Goal: Task Accomplishment & Management: Manage account settings

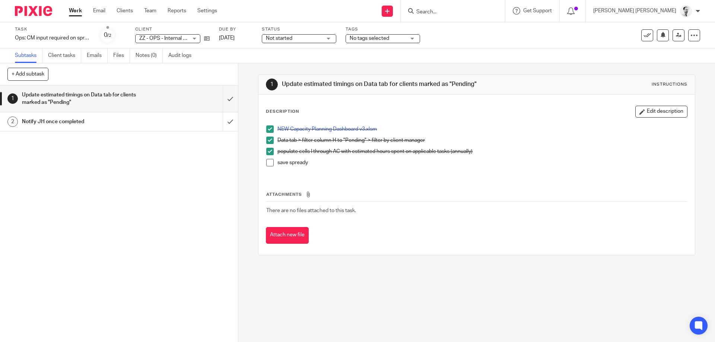
click at [270, 164] on span at bounding box center [269, 162] width 7 height 7
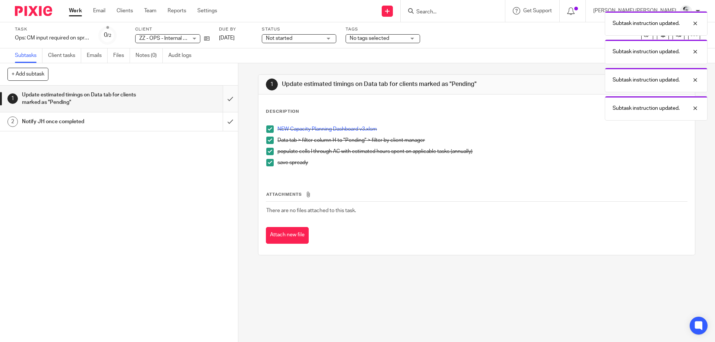
click at [228, 99] on input "submit" at bounding box center [119, 99] width 238 height 26
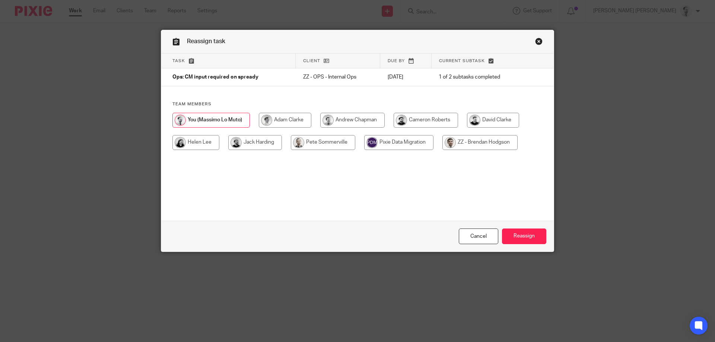
click at [251, 142] on input "radio" at bounding box center [255, 142] width 54 height 15
radio input "true"
click at [501, 240] on div "Cancel Reassign" at bounding box center [357, 236] width 393 height 31
click at [512, 238] on input "Reassign" at bounding box center [524, 237] width 44 height 16
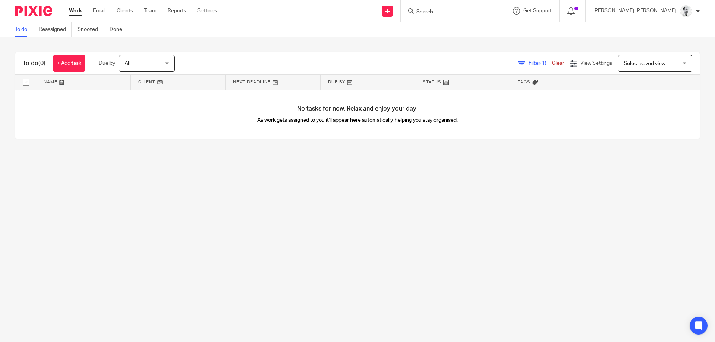
click at [479, 13] on input "Search" at bounding box center [449, 12] width 67 height 7
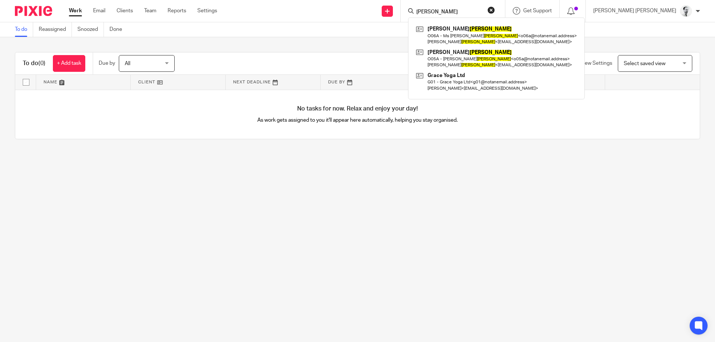
drag, startPoint x: 480, startPoint y: 9, endPoint x: 415, endPoint y: 9, distance: 65.6
click at [416, 9] on input "orsini" at bounding box center [449, 12] width 67 height 7
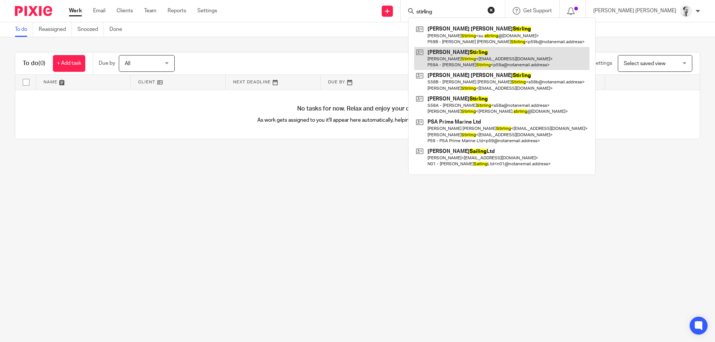
type input "stirling"
click at [481, 64] on link at bounding box center [501, 58] width 175 height 23
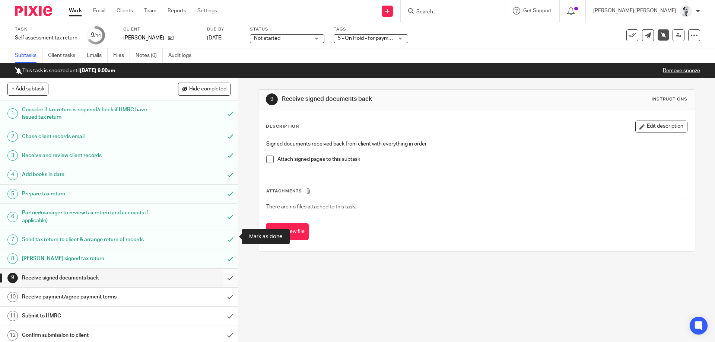
scroll to position [41, 0]
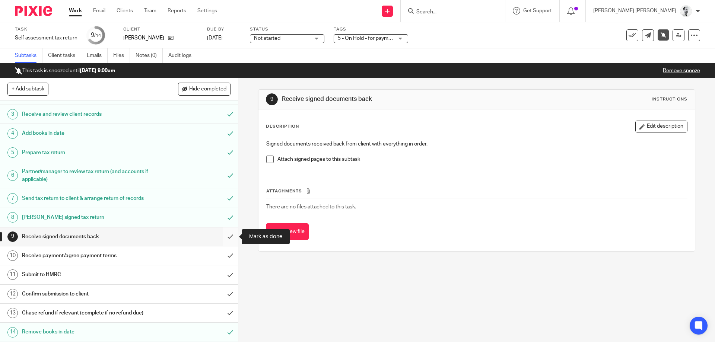
click at [231, 236] on input "submit" at bounding box center [119, 237] width 238 height 19
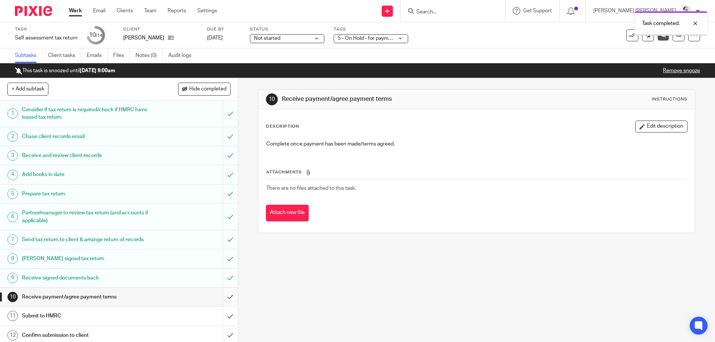
scroll to position [41, 0]
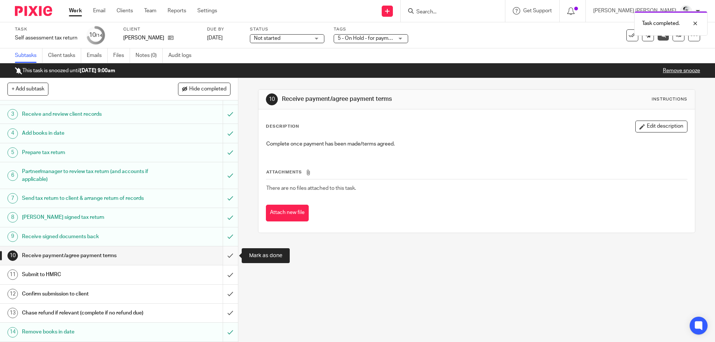
click at [228, 256] on input "submit" at bounding box center [119, 256] width 238 height 19
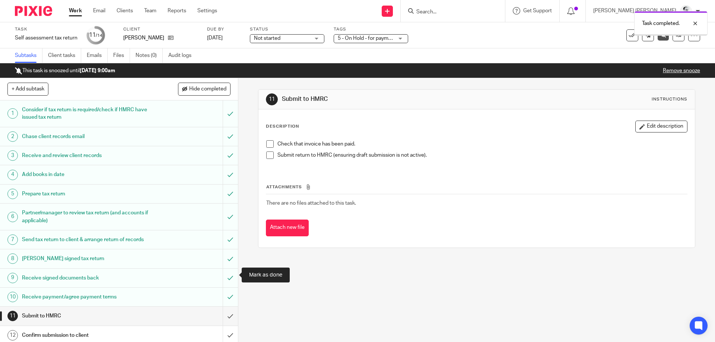
scroll to position [41, 0]
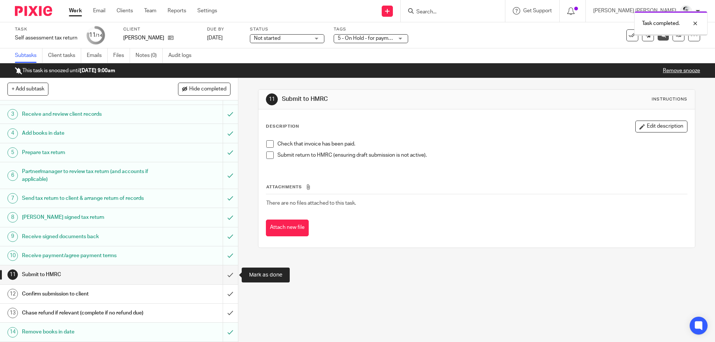
click at [230, 279] on input "submit" at bounding box center [119, 275] width 238 height 19
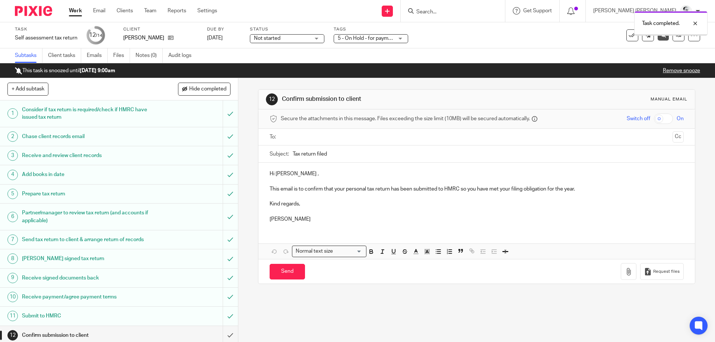
scroll to position [41, 0]
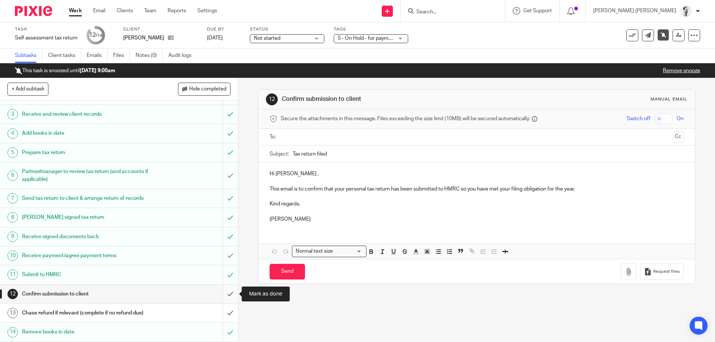
click at [230, 294] on input "submit" at bounding box center [119, 294] width 238 height 19
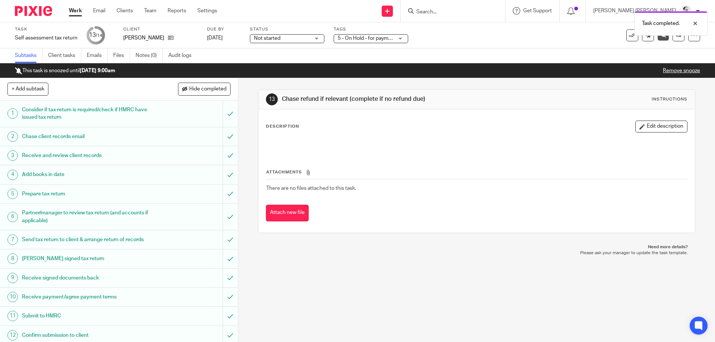
scroll to position [41, 0]
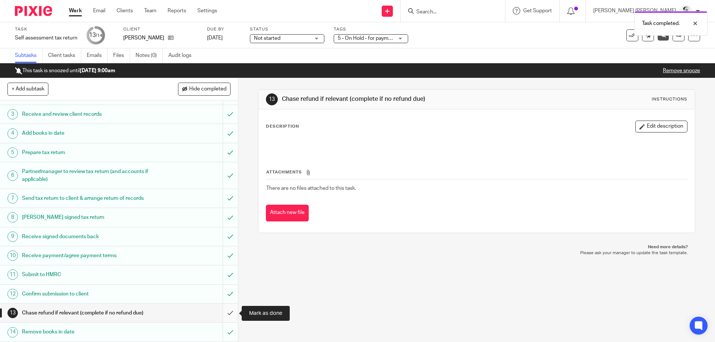
click at [228, 315] on input "submit" at bounding box center [119, 313] width 238 height 19
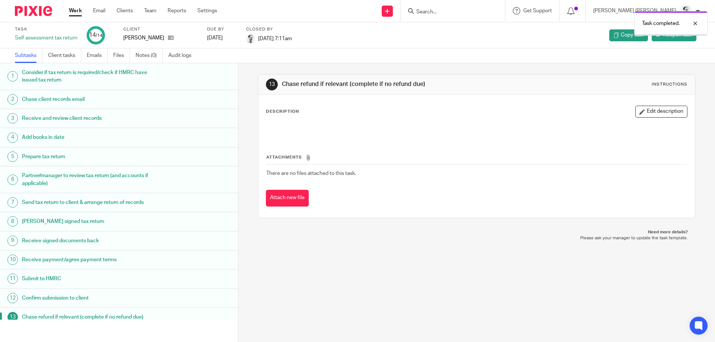
click at [77, 11] on link "Work" at bounding box center [75, 10] width 13 height 7
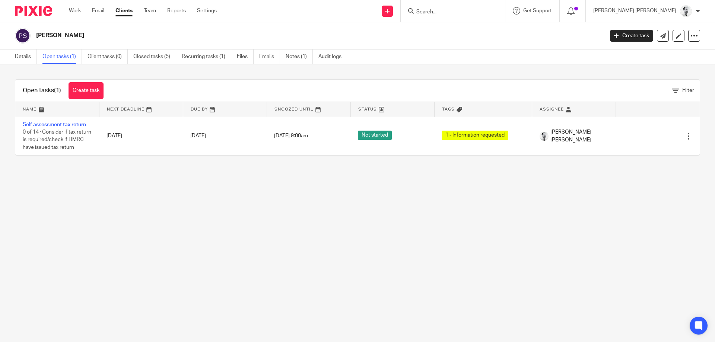
click at [690, 137] on div at bounding box center [688, 136] width 7 height 7
click at [674, 122] on span "Delete" at bounding box center [680, 119] width 16 height 5
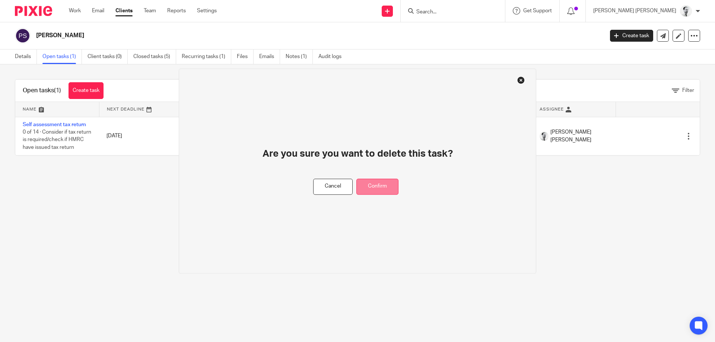
click at [392, 189] on button "Confirm" at bounding box center [378, 187] width 42 height 16
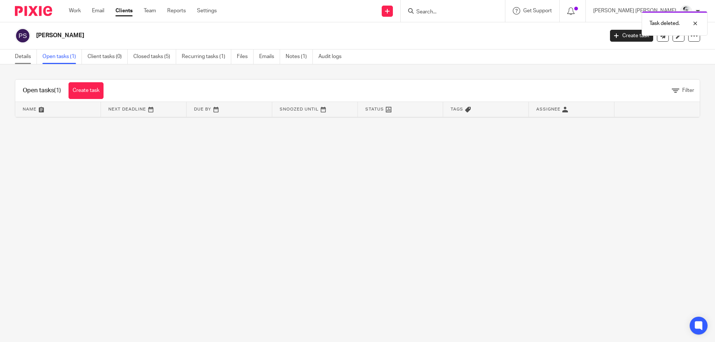
click at [18, 56] on link "Details" at bounding box center [26, 57] width 22 height 15
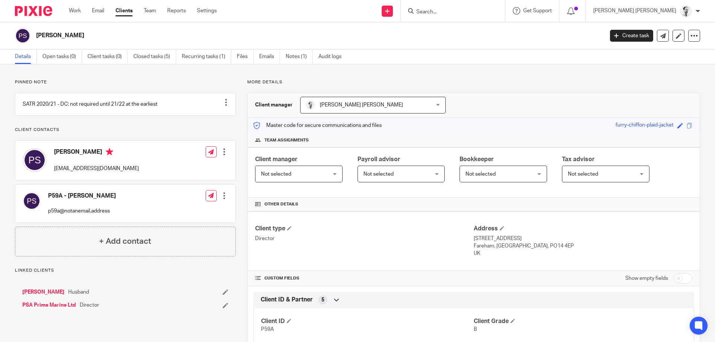
scroll to position [229, 0]
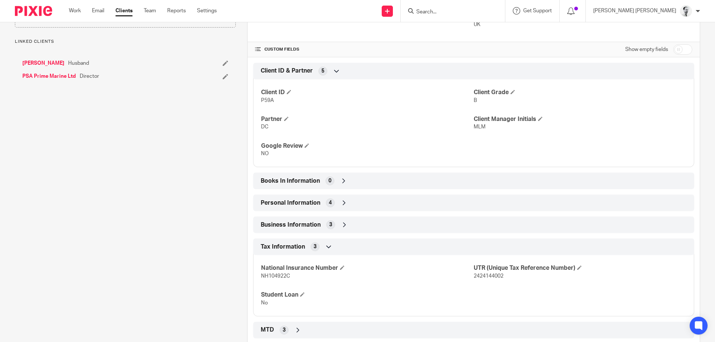
click at [294, 251] on span "Tax Information" at bounding box center [283, 247] width 44 height 8
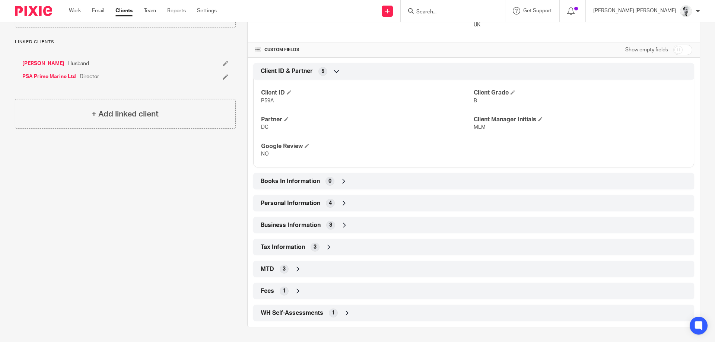
click at [314, 307] on div "WH Self-Assessments 1" at bounding box center [473, 313] width 441 height 16
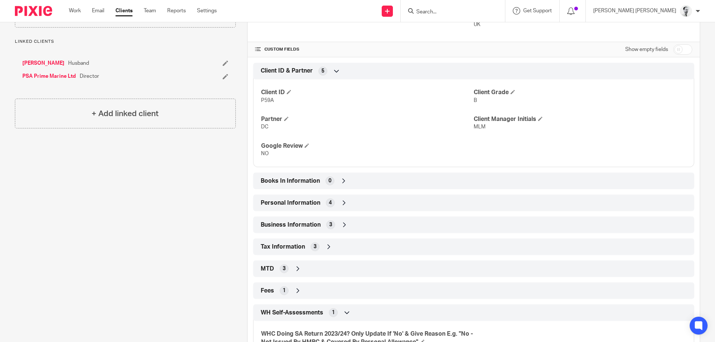
scroll to position [272, 0]
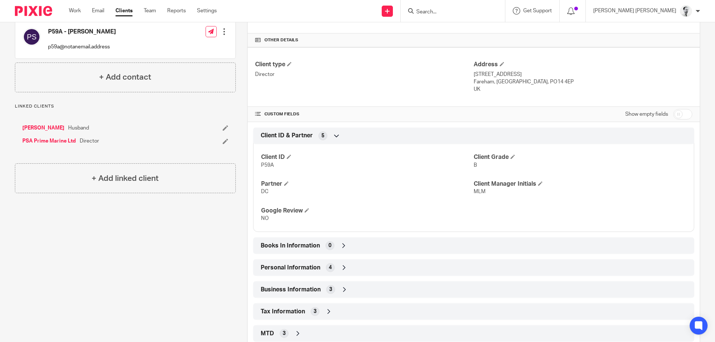
click at [679, 114] on input "checkbox" at bounding box center [683, 114] width 19 height 10
checkbox input "true"
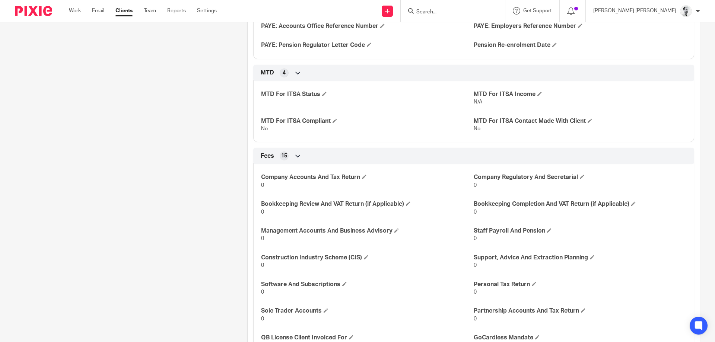
scroll to position [1386, 0]
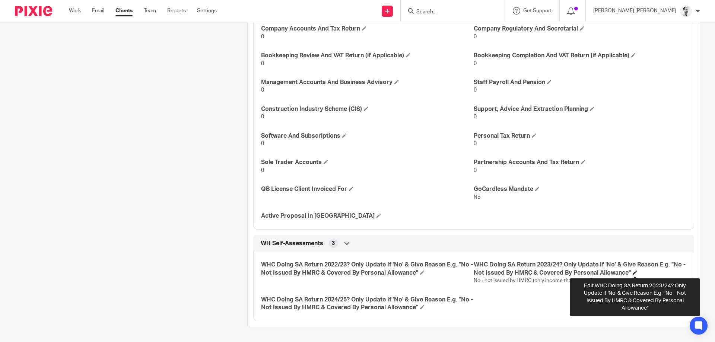
click at [635, 270] on span at bounding box center [635, 272] width 4 height 4
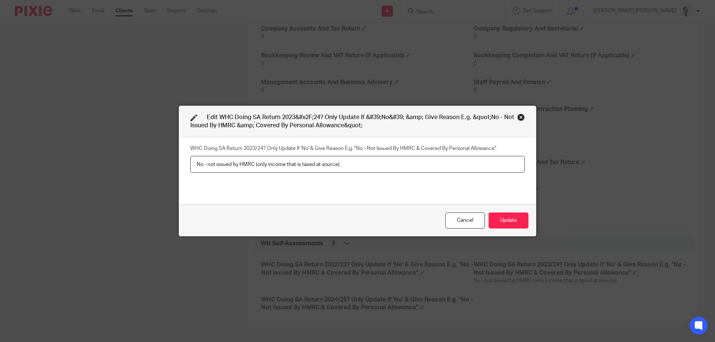
drag, startPoint x: 357, startPoint y: 163, endPoint x: 76, endPoint y: 153, distance: 281.1
click at [190, 156] on input "No - not issued by HMRC (only income that is taxed at source)" at bounding box center [357, 164] width 335 height 17
click at [524, 114] on div "Close this dialog window" at bounding box center [520, 117] width 7 height 7
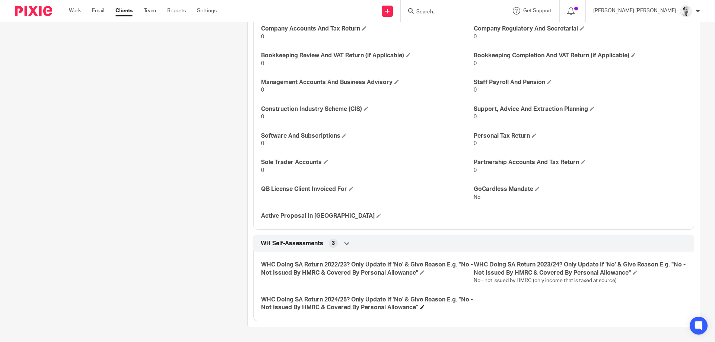
click at [420, 307] on h4 "WHC Doing SA Return 2024/25? Only Update If 'No' & Give Reason E.g. "No - Not I…" at bounding box center [367, 304] width 213 height 16
click at [422, 307] on span at bounding box center [422, 307] width 4 height 4
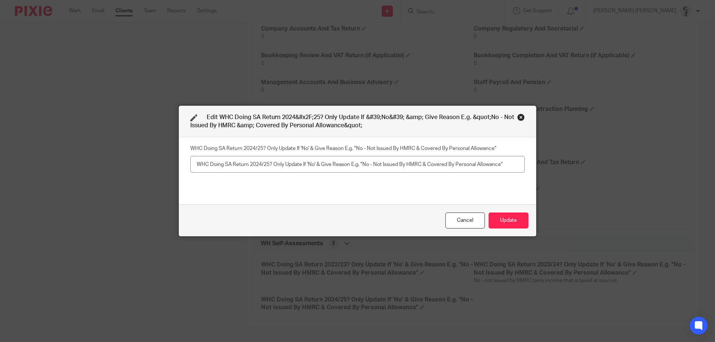
click at [316, 159] on input "text" at bounding box center [357, 164] width 335 height 17
type input "No - not issued by HMRC (only income that is taxed at source)"
click at [517, 222] on button "Update" at bounding box center [509, 221] width 40 height 16
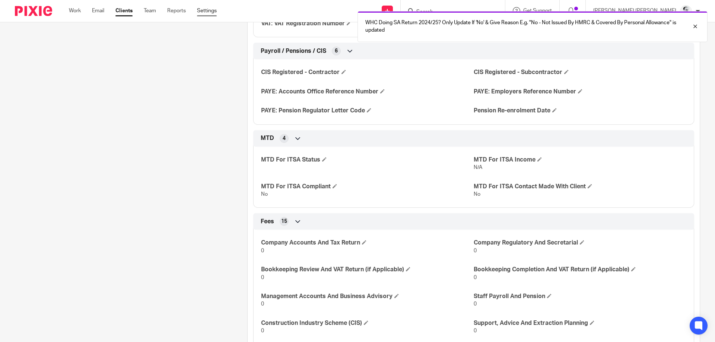
scroll to position [993, 0]
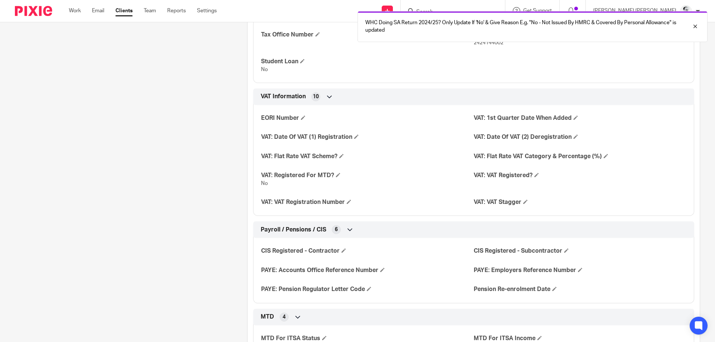
click at [68, 13] on div "Work Email Clients Team Reports Settings Work Email Clients Team Reports Settin…" at bounding box center [144, 11] width 167 height 22
click at [70, 10] on link "Work" at bounding box center [75, 10] width 12 height 7
